Goal: Check status

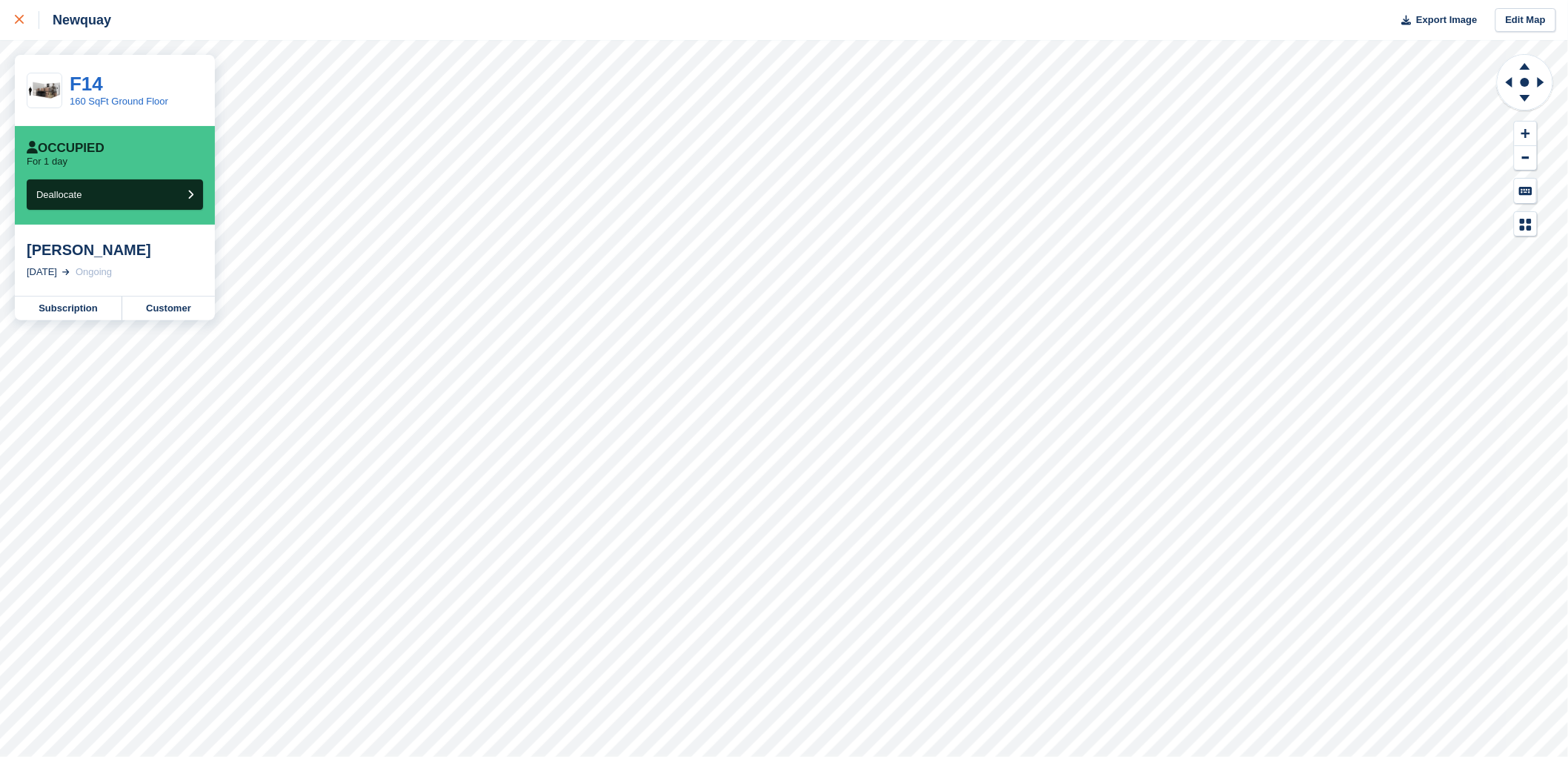
click at [24, 13] on div at bounding box center [27, 20] width 24 height 18
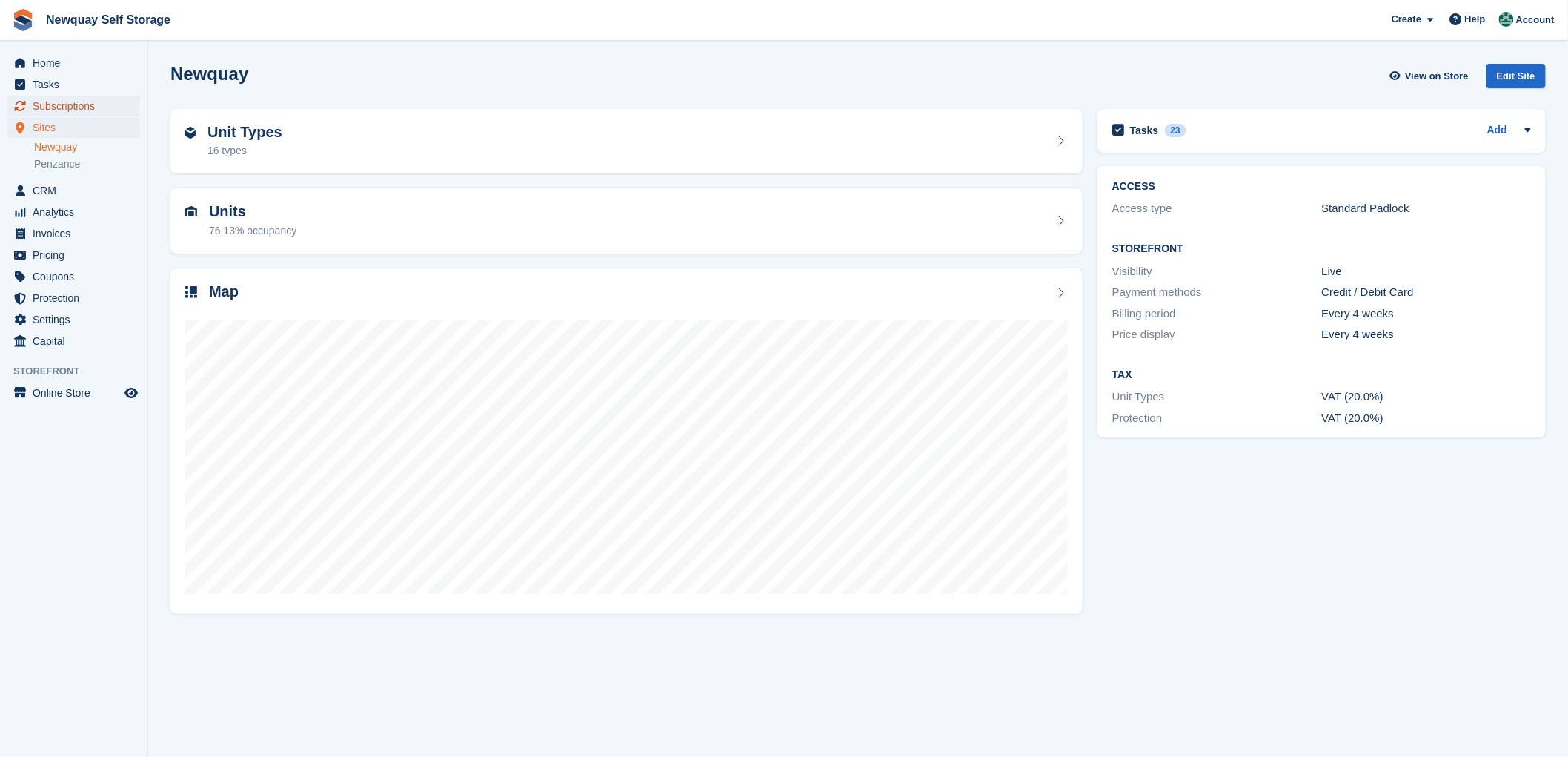
click at [78, 100] on span "Subscriptions" at bounding box center [76, 107] width 89 height 21
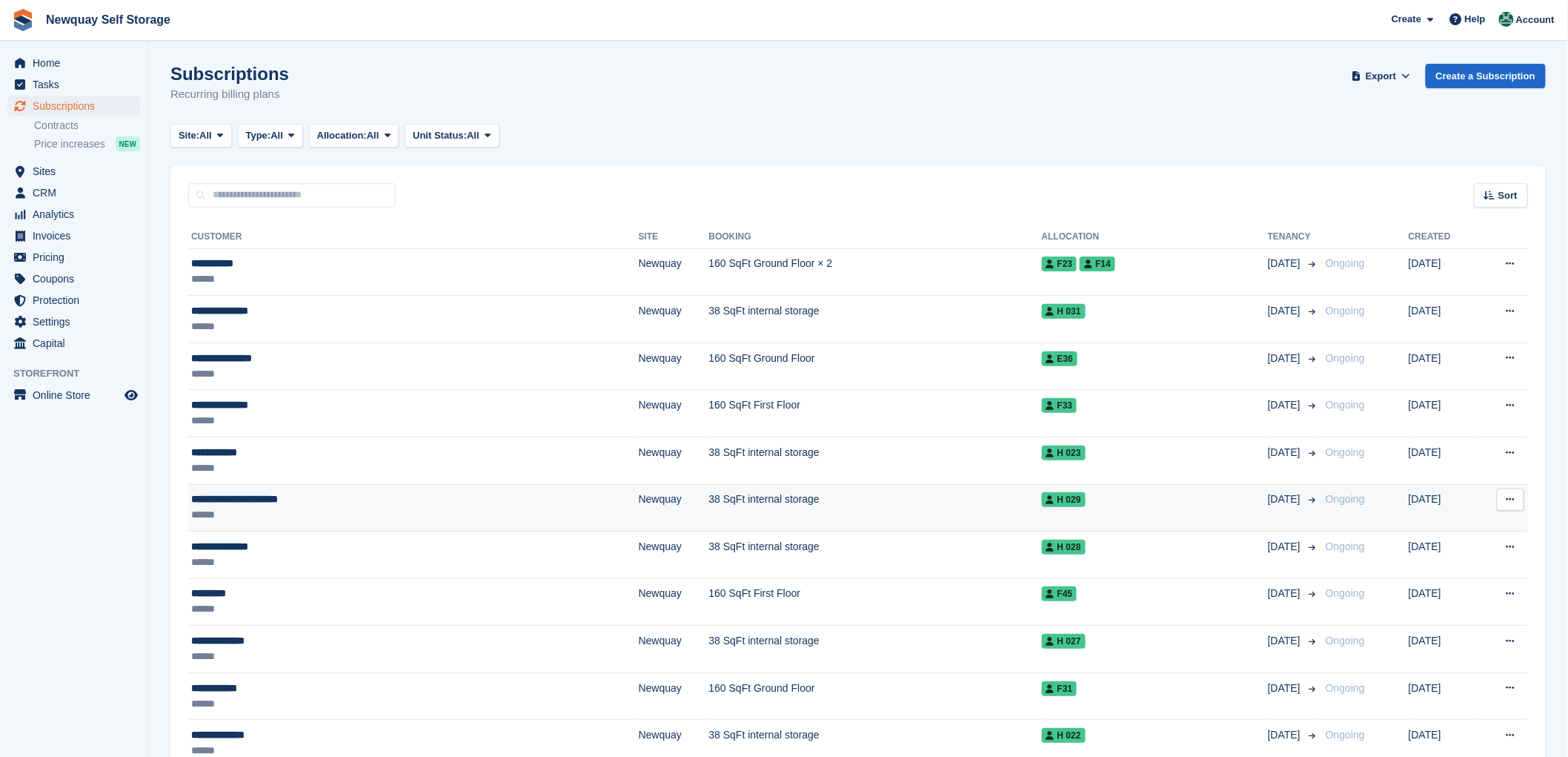
click at [238, 499] on div "**********" at bounding box center [328, 498] width 274 height 15
